Goal: Navigation & Orientation: Find specific page/section

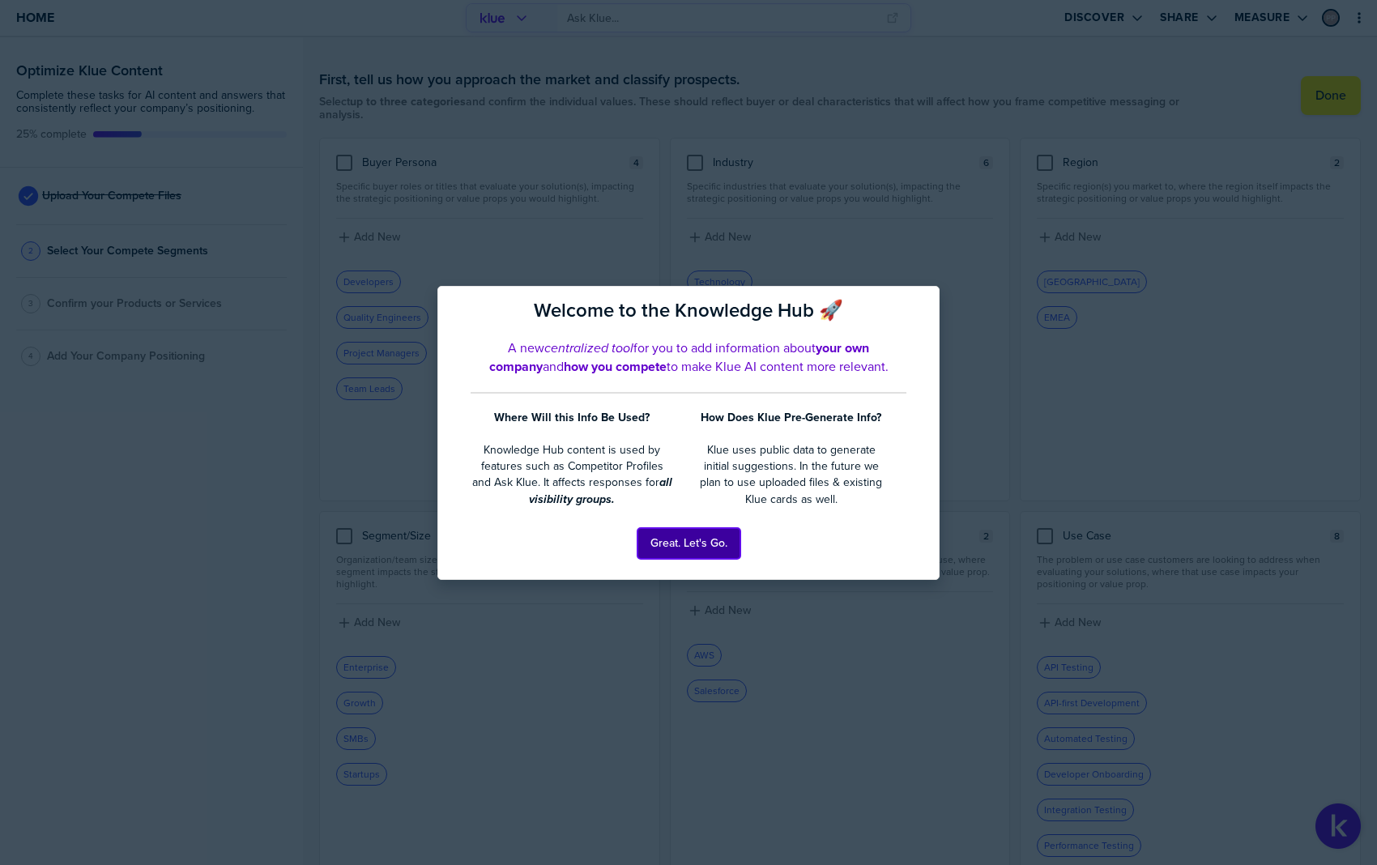
click at [699, 546] on button "Great. Let's Go." at bounding box center [688, 543] width 103 height 31
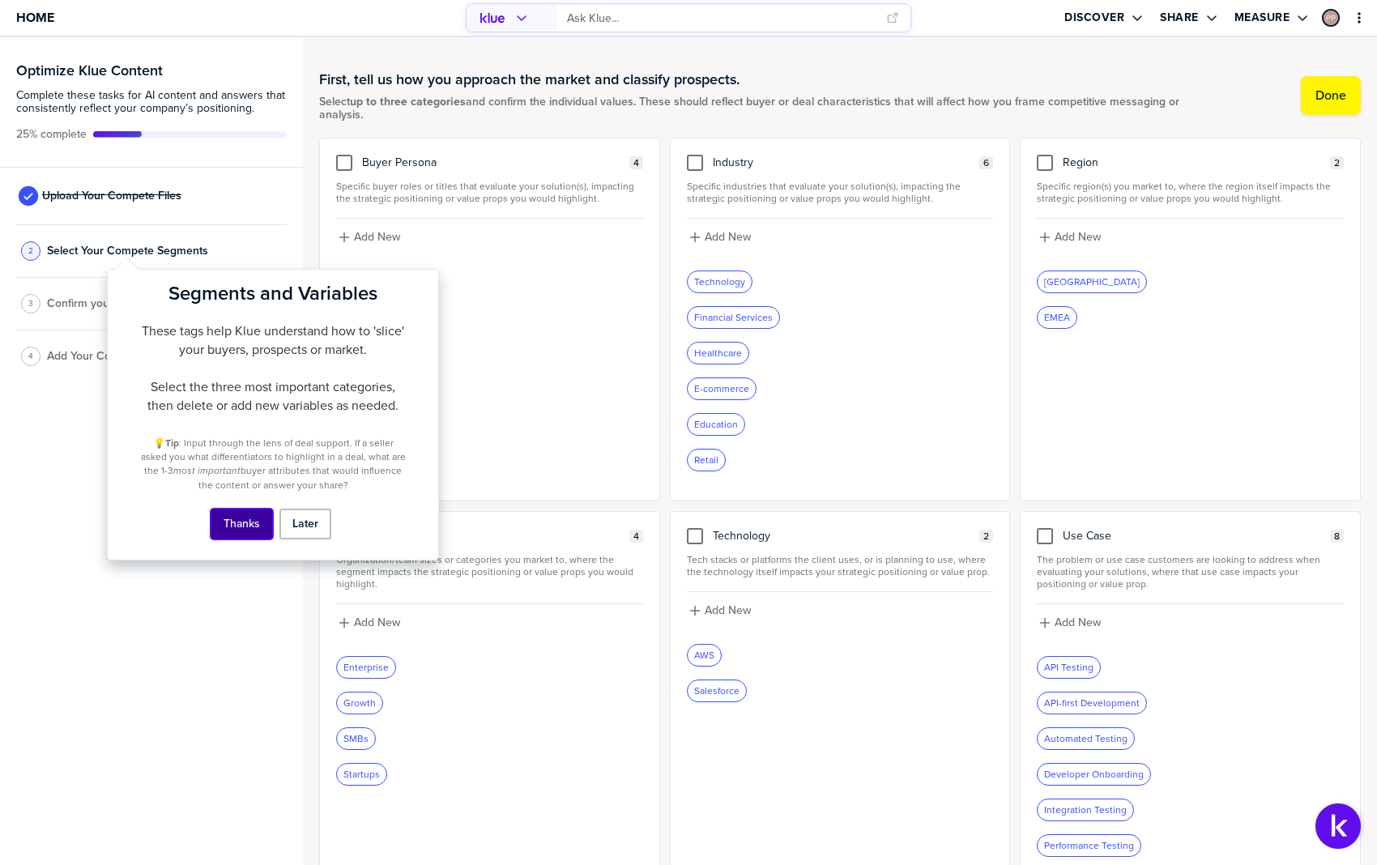
click at [245, 528] on button "Thanks" at bounding box center [242, 524] width 62 height 31
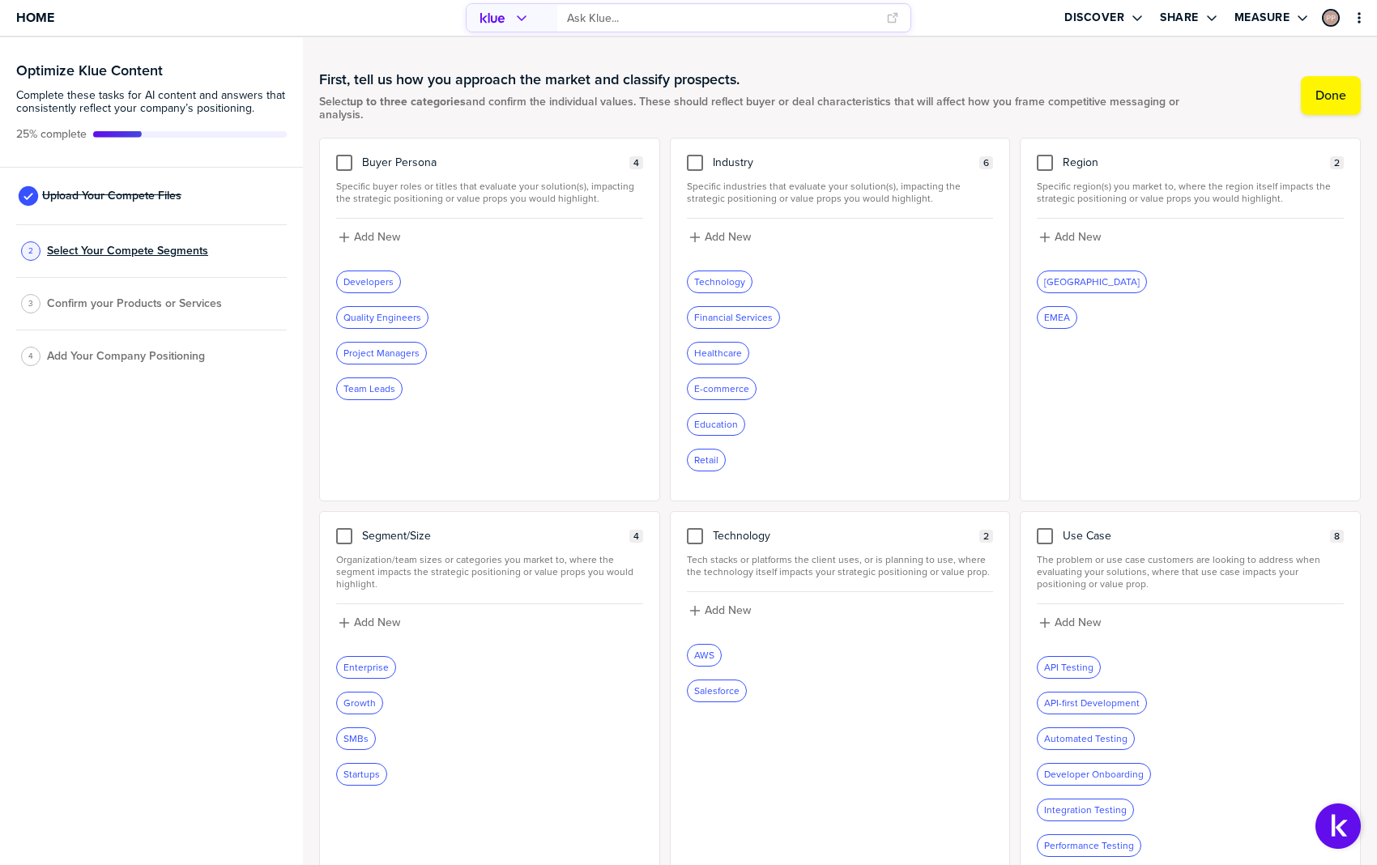
click at [148, 249] on span "Select Your Compete Segments" at bounding box center [127, 251] width 161 height 13
click at [119, 251] on span "Select Your Compete Segments" at bounding box center [127, 251] width 161 height 13
click at [117, 310] on span "Confirm your Products or Services" at bounding box center [134, 303] width 175 height 13
click at [119, 301] on span "Confirm your Products or Services" at bounding box center [134, 303] width 175 height 13
click at [109, 345] on div "4 Add Your Company Positioning" at bounding box center [151, 356] width 271 height 53
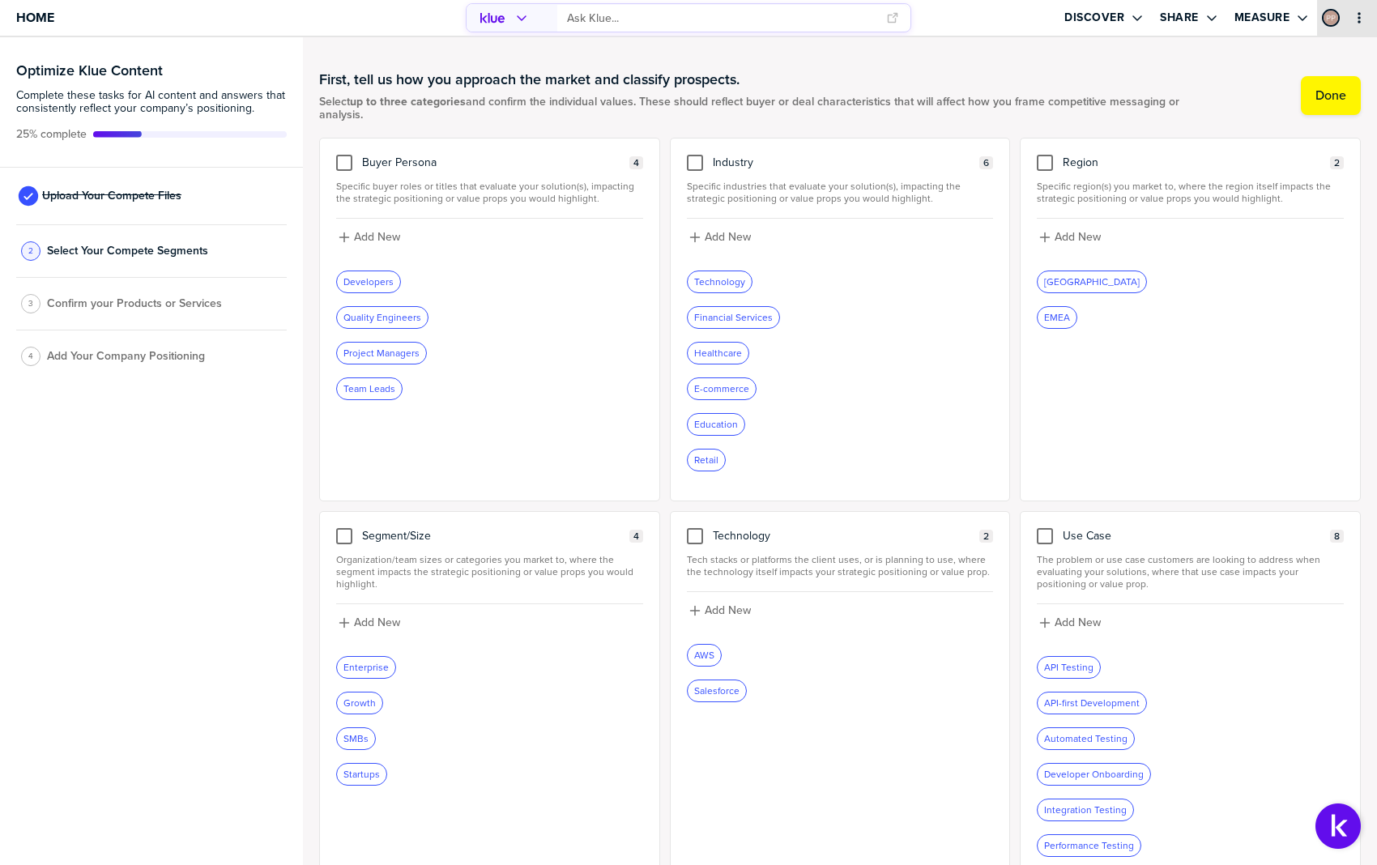
click at [1354, 11] on icon "primary" at bounding box center [1359, 17] width 13 height 13
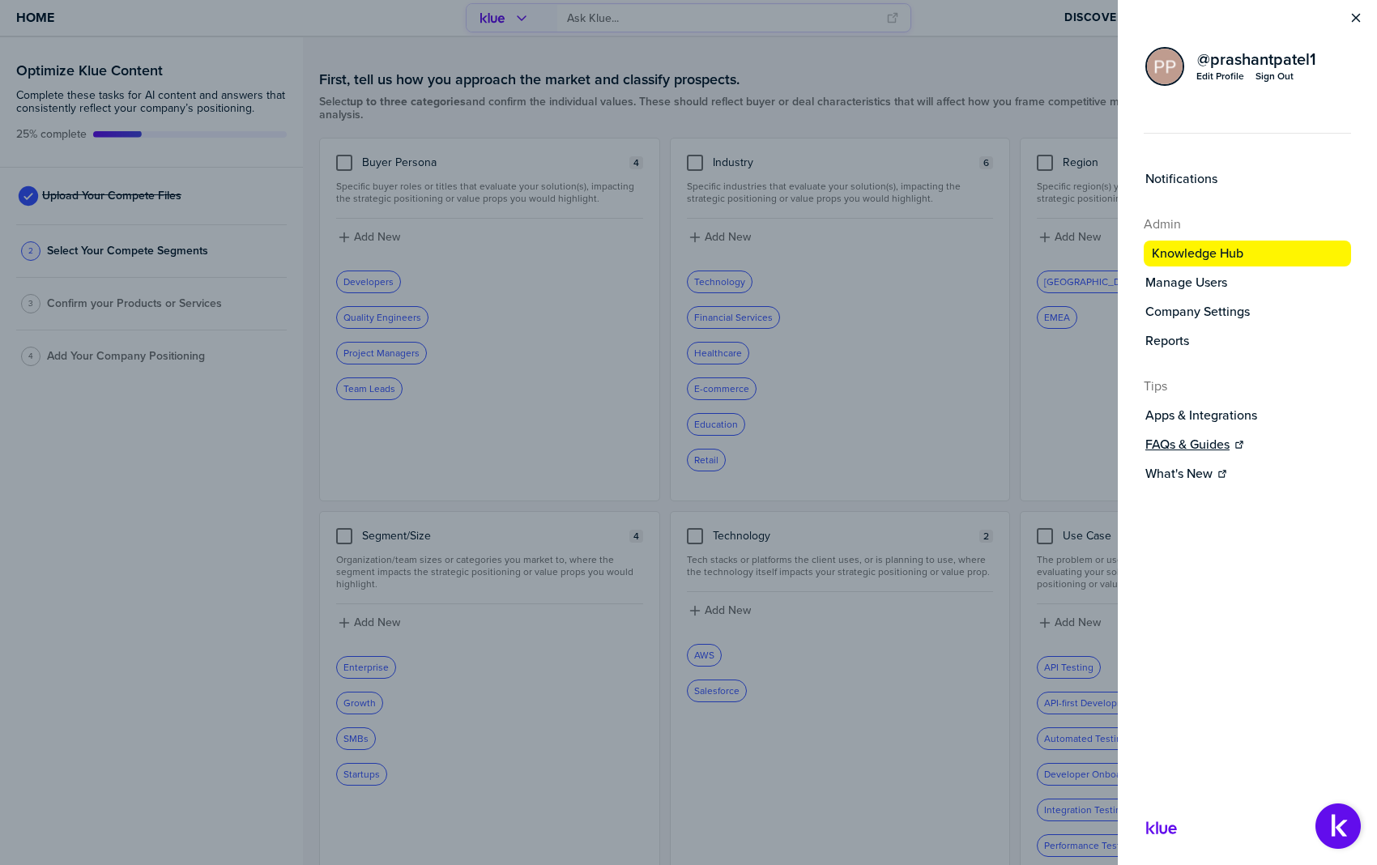
click at [1196, 441] on label "FAQs & Guides" at bounding box center [1187, 445] width 84 height 16
